Goal: Navigation & Orientation: Find specific page/section

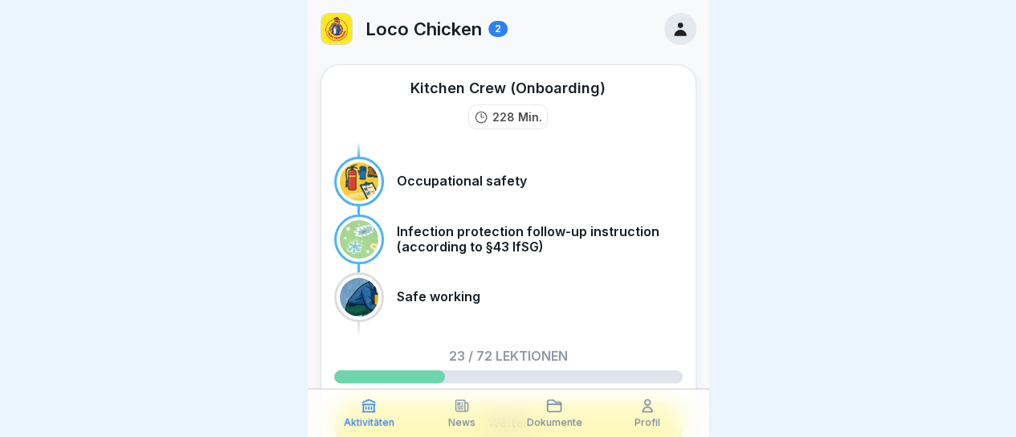
scroll to position [12, 0]
click at [363, 415] on div "Aktivitäten" at bounding box center [369, 413] width 85 height 31
click at [391, 274] on div "Safe working" at bounding box center [508, 297] width 349 height 50
click at [569, 424] on p "Dokumente" at bounding box center [554, 422] width 55 height 11
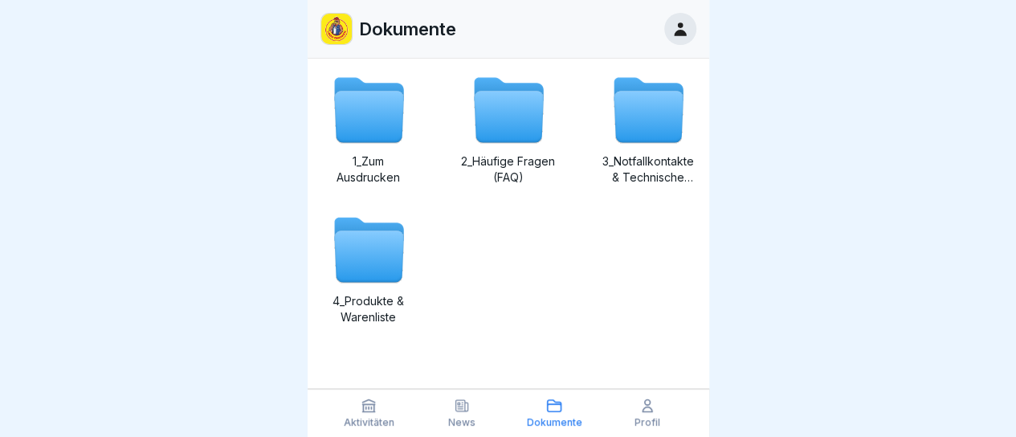
click at [569, 424] on p "Dokumente" at bounding box center [554, 422] width 55 height 11
click at [659, 418] on p "Profil" at bounding box center [648, 422] width 26 height 11
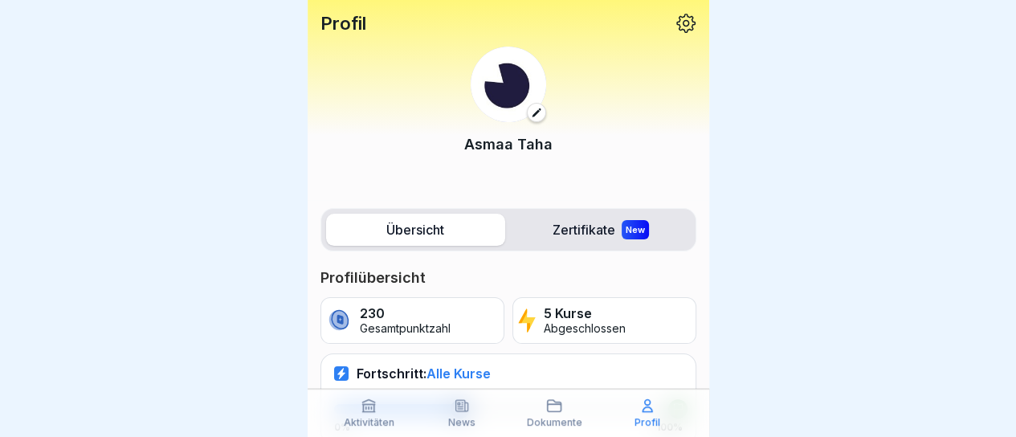
click at [627, 232] on div "New" at bounding box center [635, 229] width 27 height 19
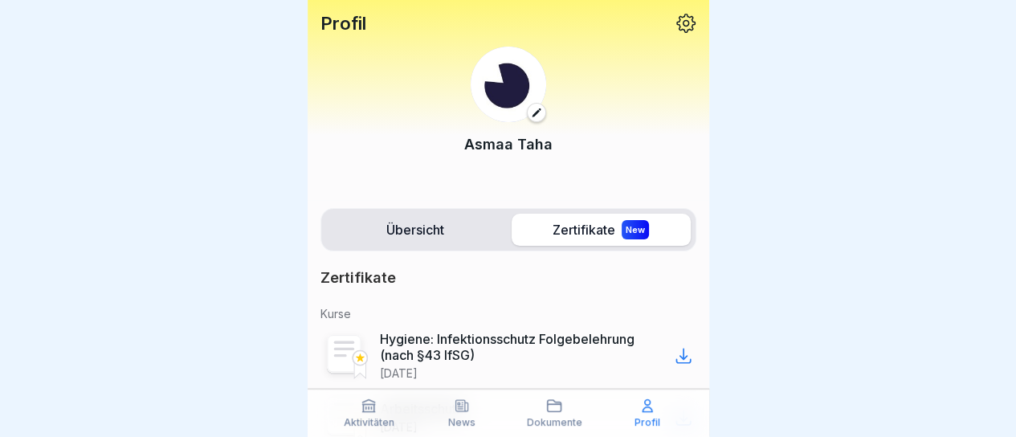
click at [676, 359] on icon at bounding box center [683, 356] width 14 height 14
click at [577, 419] on p "Dokumente" at bounding box center [554, 422] width 55 height 11
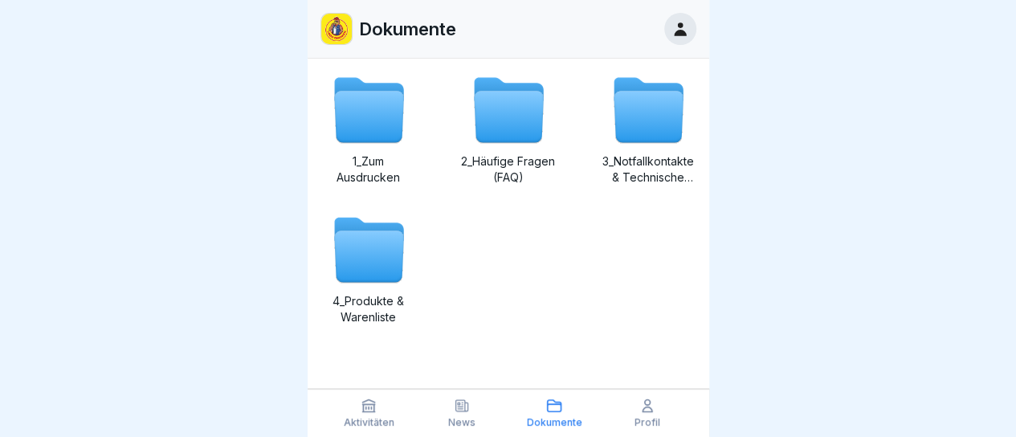
click at [521, 104] on icon at bounding box center [508, 117] width 69 height 51
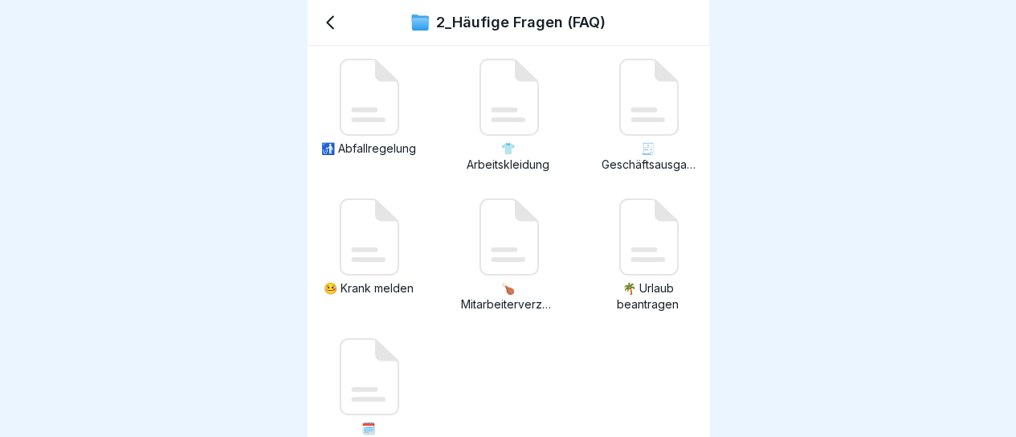
click at [664, 227] on icon at bounding box center [648, 237] width 58 height 76
click at [337, 18] on icon at bounding box center [330, 22] width 19 height 19
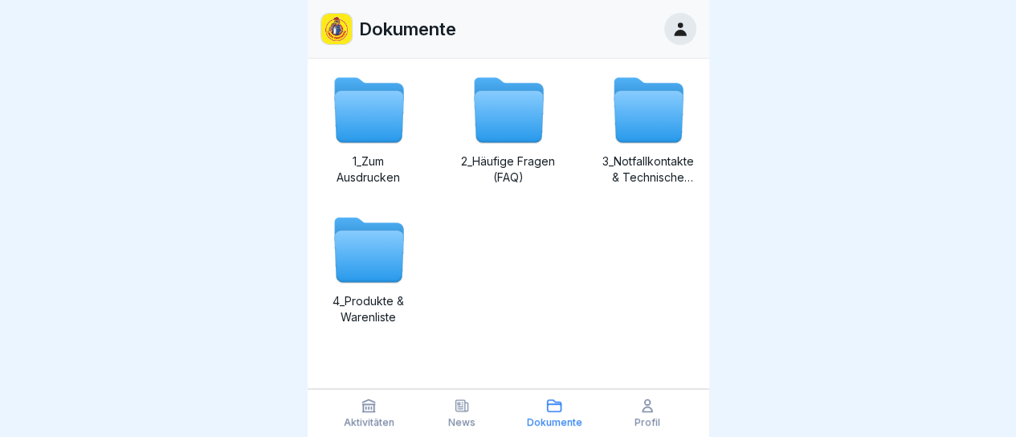
click at [476, 407] on div "News" at bounding box center [461, 413] width 85 height 31
